Goal: Task Accomplishment & Management: Complete application form

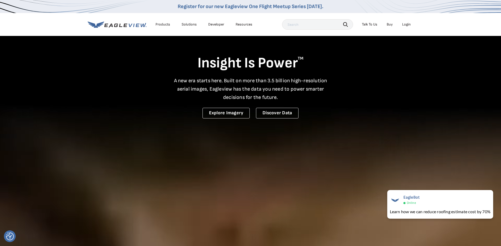
click at [407, 25] on div "Login" at bounding box center [406, 24] width 9 height 5
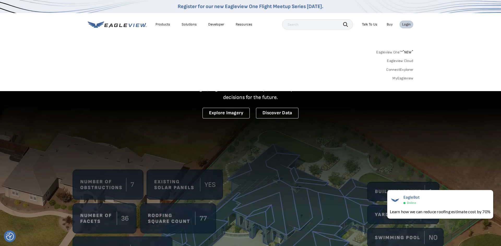
click at [394, 78] on link "MyEagleview" at bounding box center [402, 78] width 21 height 5
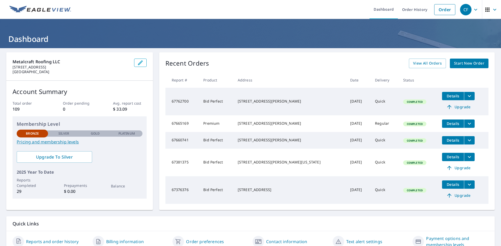
click at [464, 66] on span "Start New Order" at bounding box center [469, 63] width 30 height 7
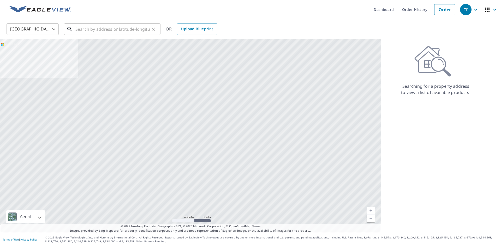
click at [128, 30] on input "text" at bounding box center [112, 29] width 74 height 15
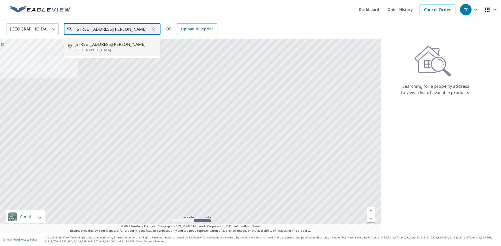
click at [88, 51] on p "[GEOGRAPHIC_DATA]" at bounding box center [115, 49] width 82 height 5
type input "[STREET_ADDRESS][PERSON_NAME]"
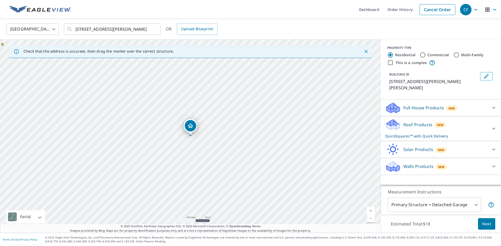
click at [492, 126] on icon at bounding box center [493, 129] width 6 height 6
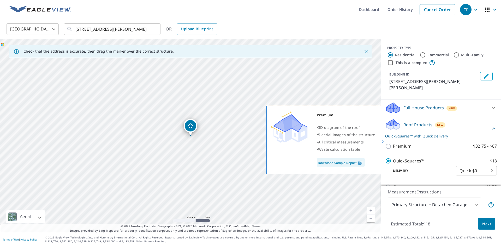
click at [388, 143] on input "Premium $32.75 - $87" at bounding box center [389, 146] width 8 height 6
checkbox input "true"
checkbox input "false"
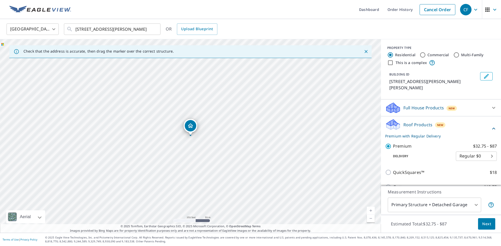
click at [489, 224] on span "Next" at bounding box center [486, 224] width 9 height 7
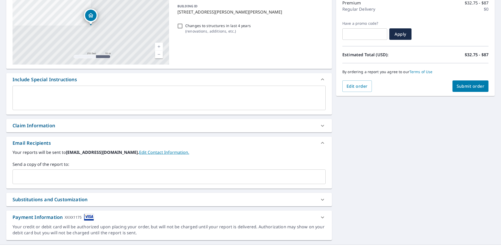
scroll to position [82, 0]
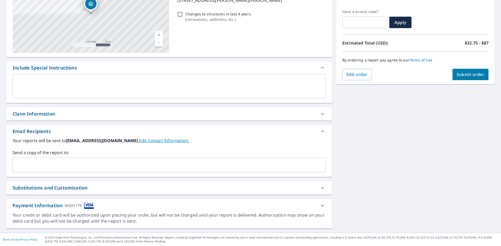
click at [466, 75] on span "Submit order" at bounding box center [470, 75] width 28 height 6
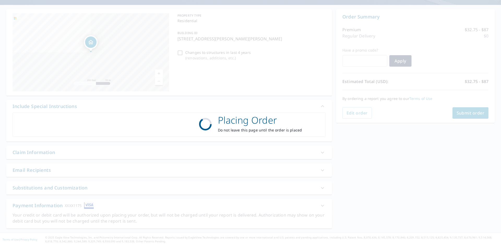
scroll to position [43, 0]
